Goal: Task Accomplishment & Management: Use online tool/utility

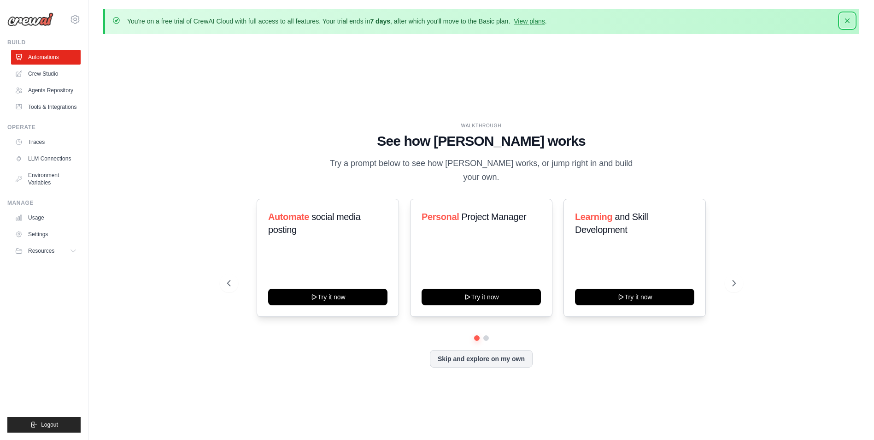
click at [847, 22] on icon "button" at bounding box center [847, 20] width 9 height 9
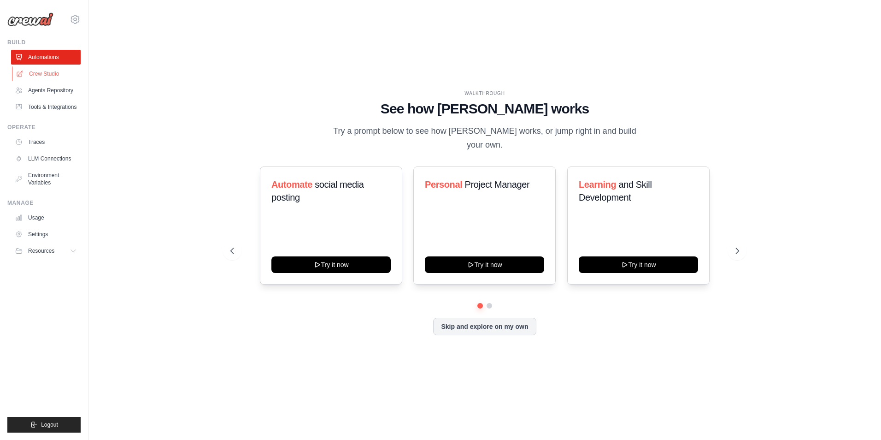
click at [33, 74] on link "Crew Studio" at bounding box center [47, 73] width 70 height 15
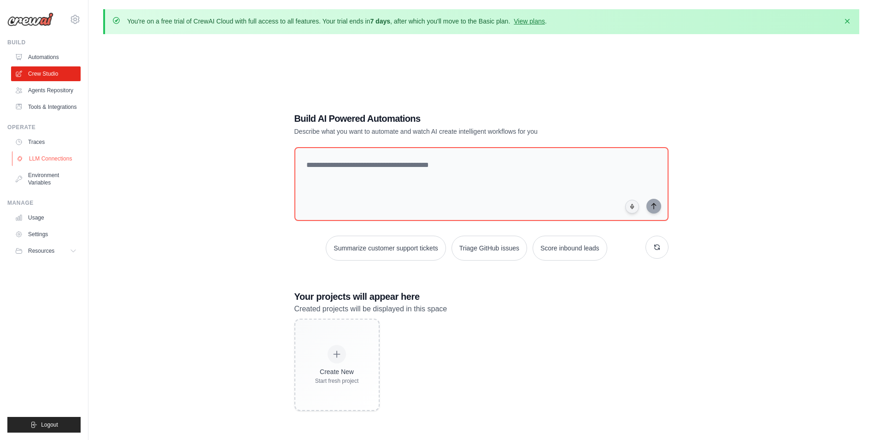
click at [48, 159] on link "LLM Connections" at bounding box center [47, 158] width 70 height 15
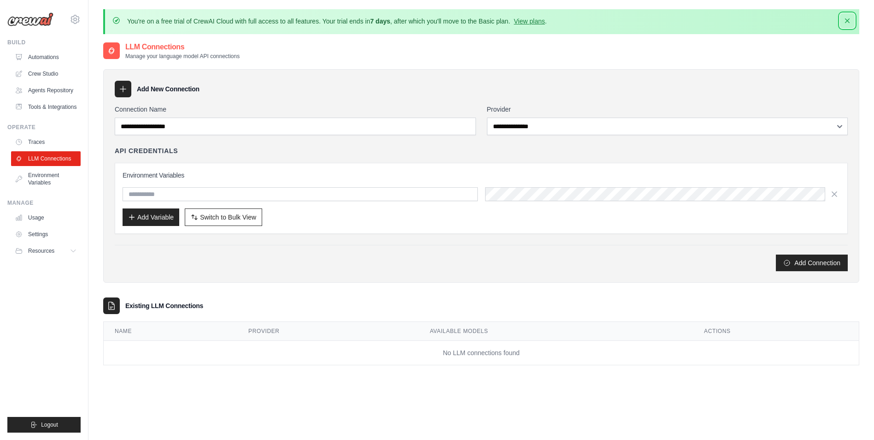
click at [846, 19] on icon "button" at bounding box center [847, 20] width 5 height 5
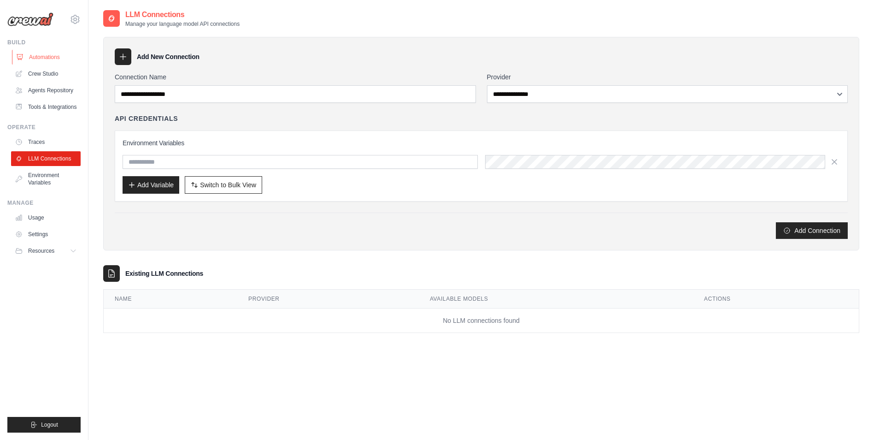
click at [54, 58] on link "Automations" at bounding box center [47, 57] width 70 height 15
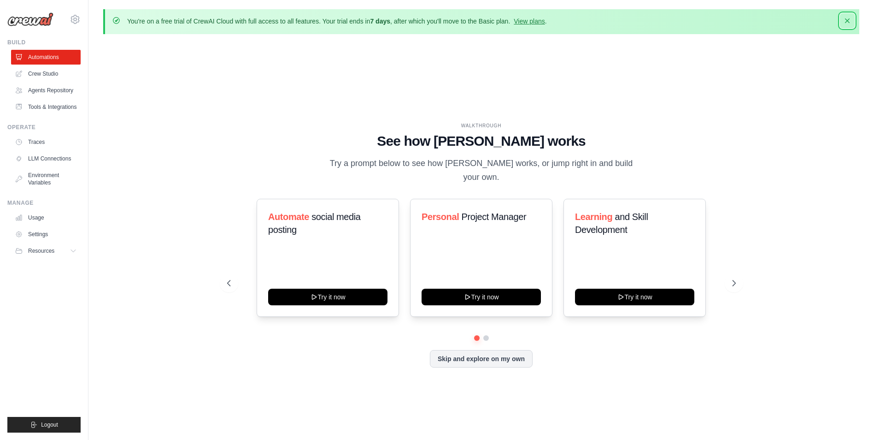
click at [844, 21] on icon "button" at bounding box center [847, 20] width 9 height 9
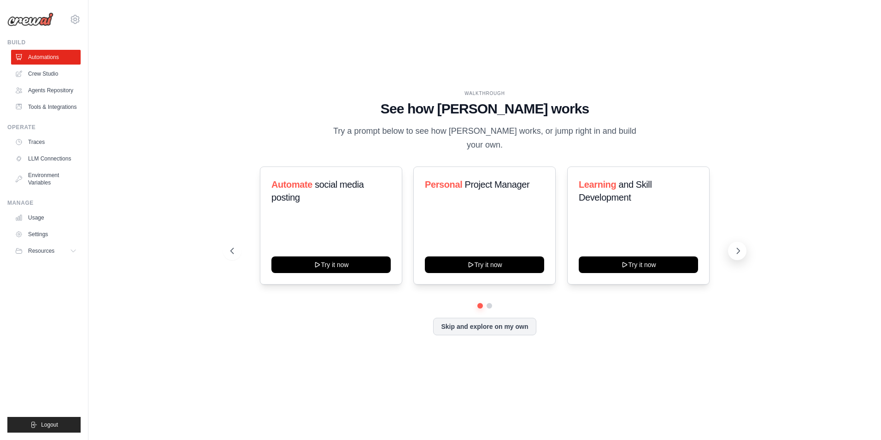
click at [743, 247] on button at bounding box center [737, 251] width 18 height 18
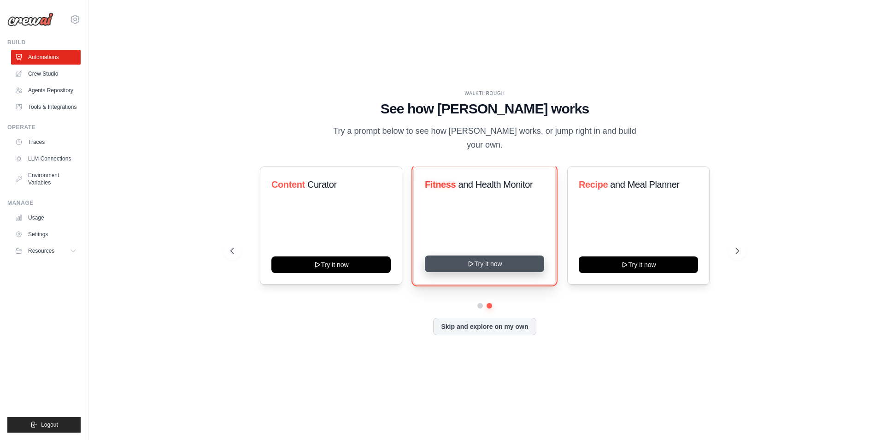
click at [506, 259] on button "Try it now" at bounding box center [484, 263] width 119 height 17
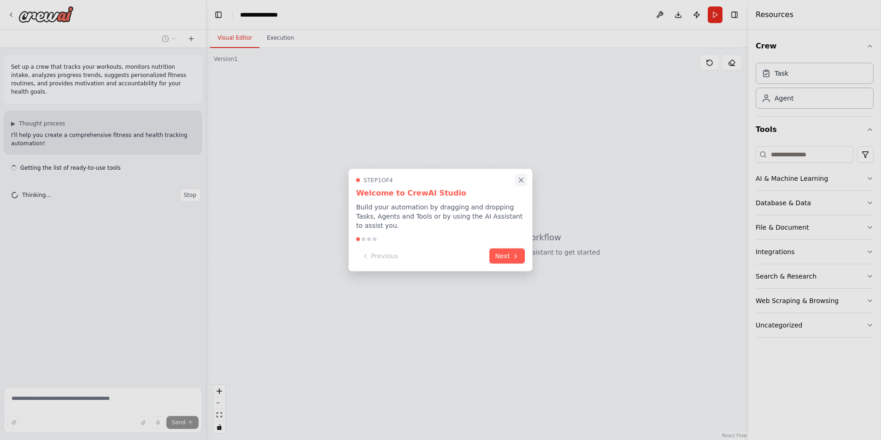
click at [521, 183] on icon "Close walkthrough" at bounding box center [521, 180] width 8 height 8
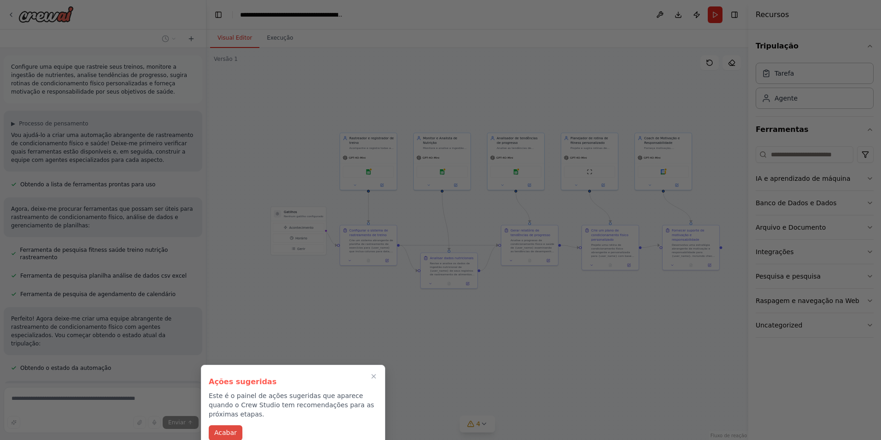
click at [221, 428] on button "Acabar" at bounding box center [226, 432] width 34 height 15
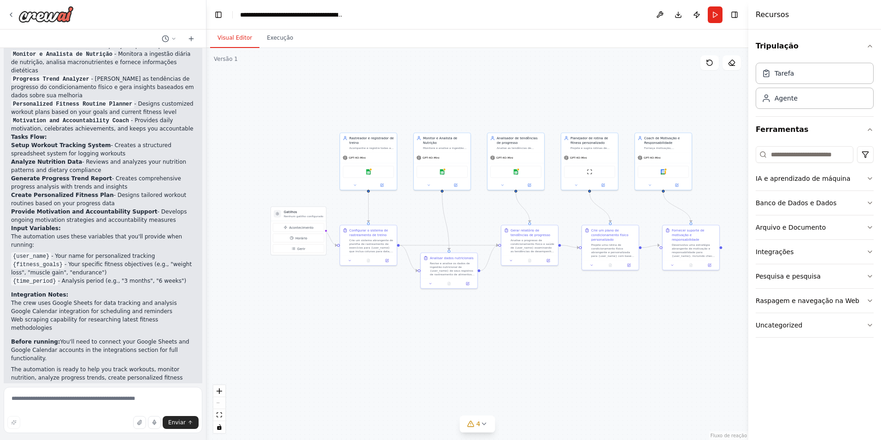
scroll to position [1106, 0]
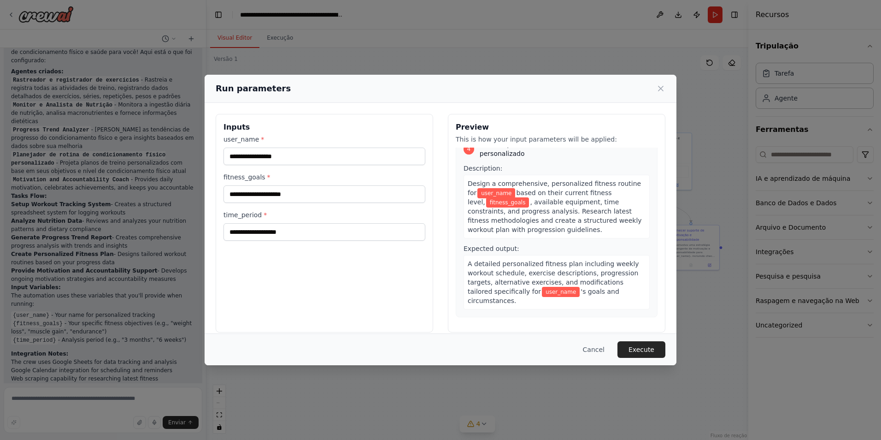
scroll to position [713, 0]
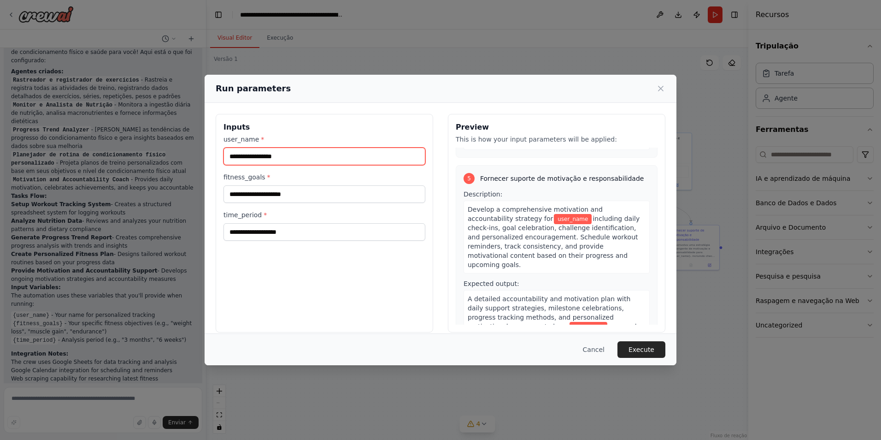
click at [341, 154] on input "user_name *" at bounding box center [325, 157] width 202 height 18
type input "****"
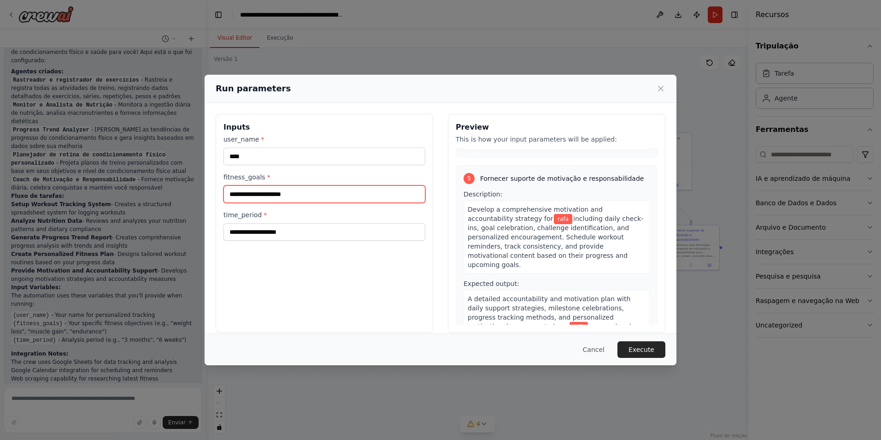
click at [301, 195] on input "fitness_goals *" at bounding box center [325, 194] width 202 height 18
click at [643, 352] on button "Execute" at bounding box center [642, 349] width 48 height 17
click at [605, 345] on button "Cancel" at bounding box center [594, 349] width 36 height 17
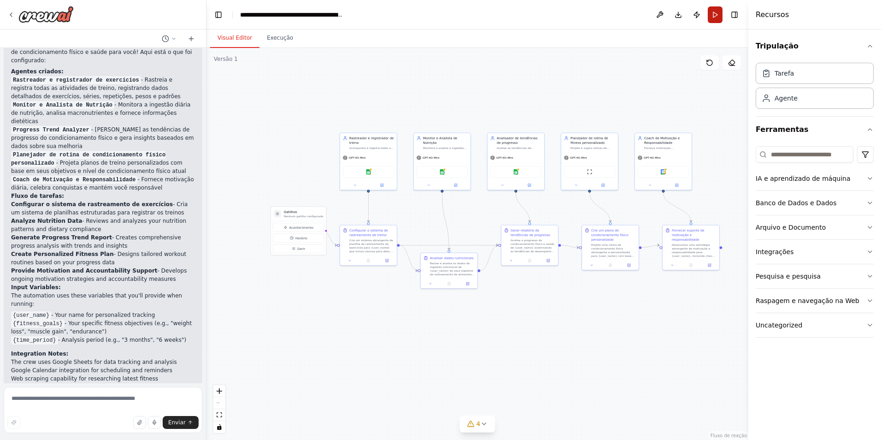
click at [715, 13] on button "Run" at bounding box center [715, 14] width 15 height 17
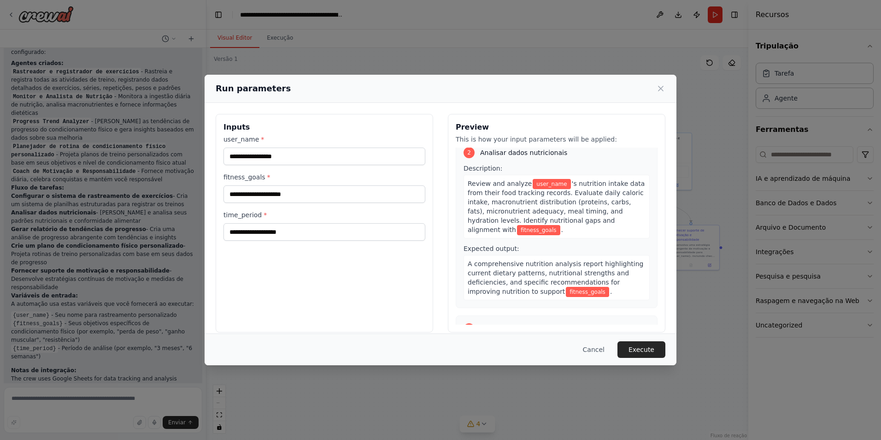
scroll to position [1072, 0]
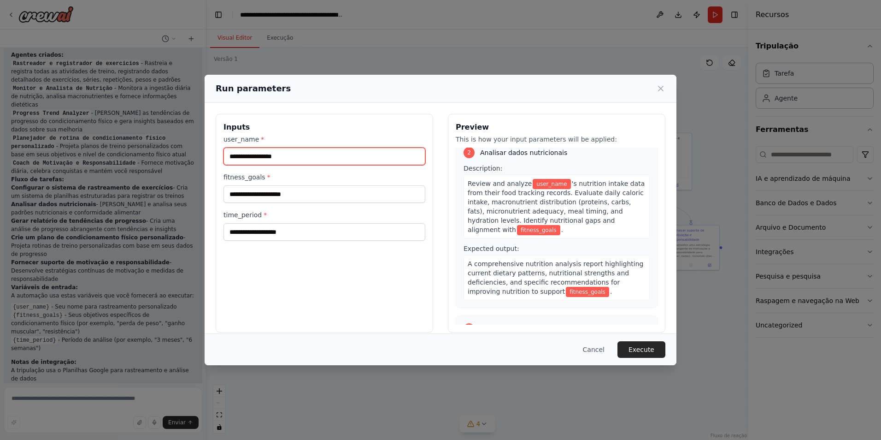
click at [329, 158] on input "user_name *" at bounding box center [325, 157] width 202 height 18
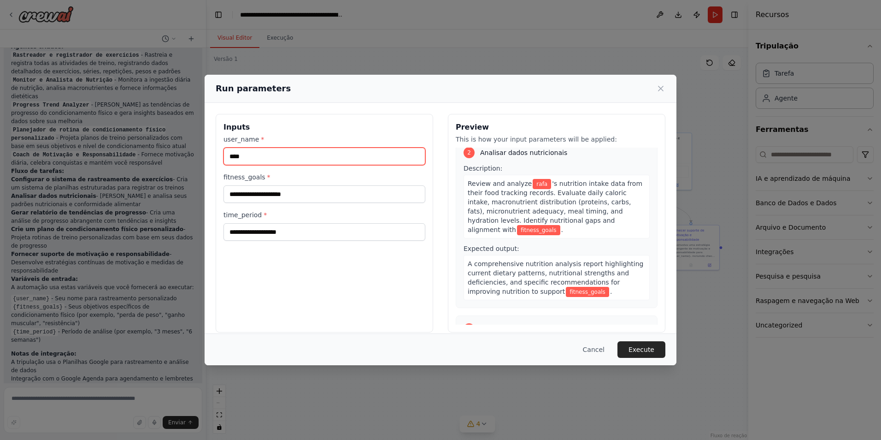
type input "****"
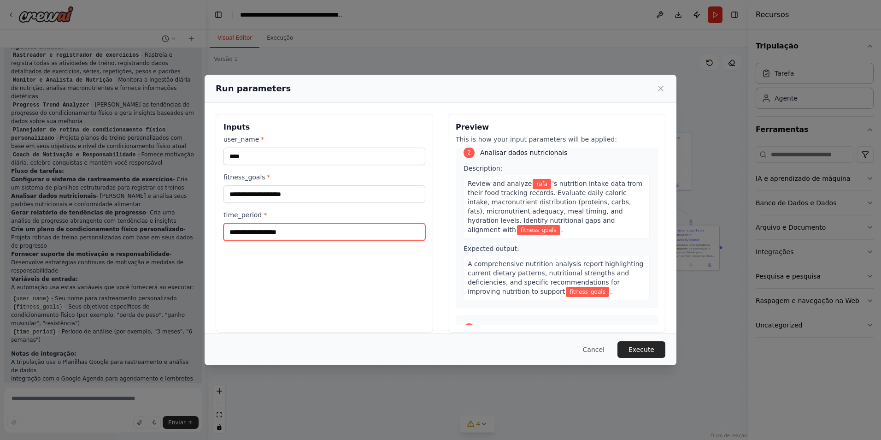
click at [304, 238] on input "time_period *" at bounding box center [325, 232] width 202 height 18
type input "*"
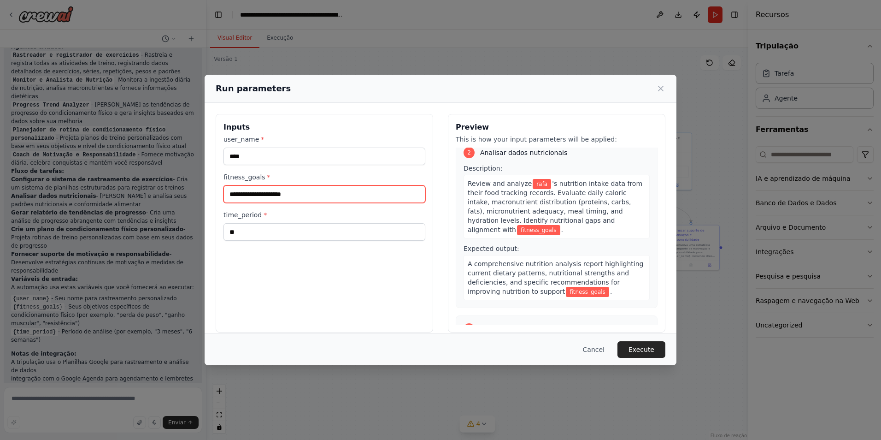
click at [303, 194] on input "fitness_goals *" at bounding box center [325, 194] width 202 height 18
type input "****"
click at [653, 357] on button "Execute" at bounding box center [642, 349] width 48 height 17
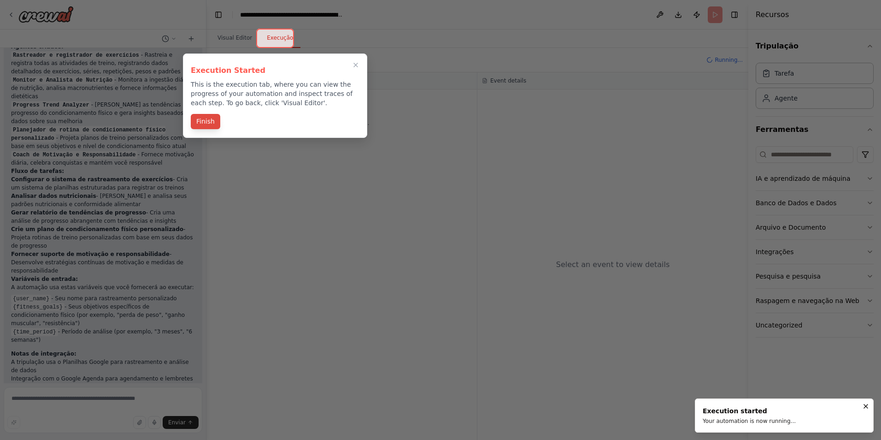
click at [214, 127] on button "Finish" at bounding box center [206, 121] width 30 height 15
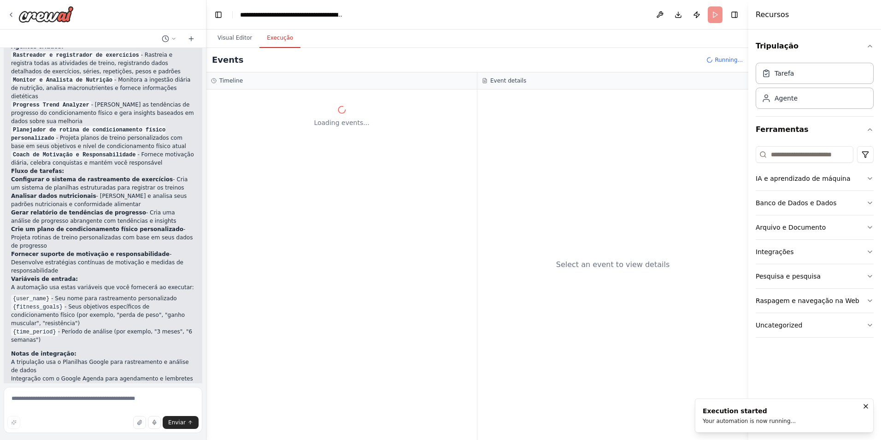
scroll to position [1089, 0]
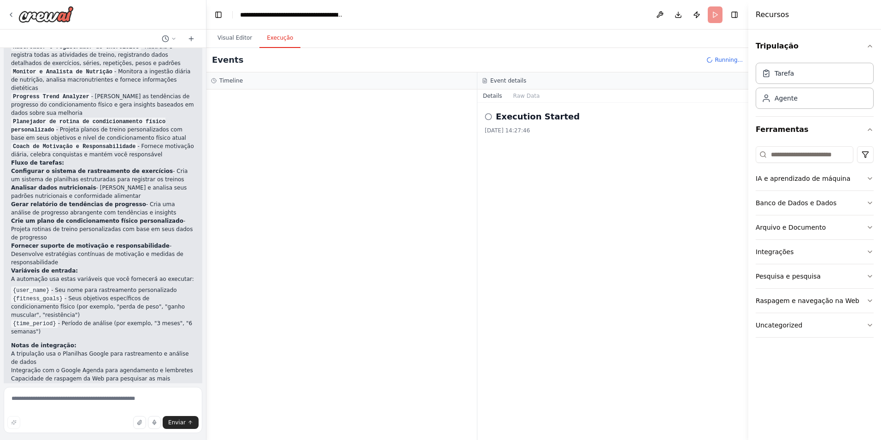
click at [490, 115] on icon at bounding box center [488, 116] width 7 height 7
